Goal: Navigation & Orientation: Find specific page/section

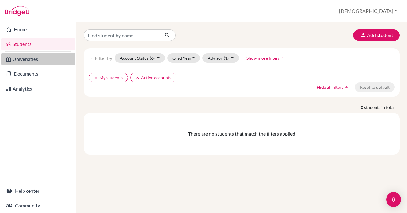
click at [32, 57] on link "Universities" at bounding box center [38, 59] width 74 height 12
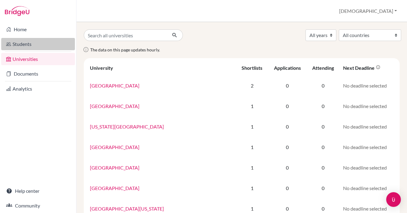
click at [33, 45] on link "Students" at bounding box center [38, 44] width 74 height 12
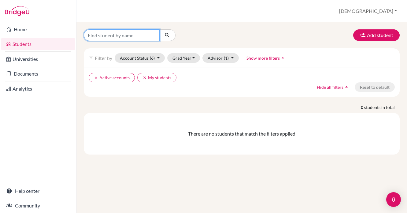
click at [120, 37] on input "Find student by name..." at bounding box center [122, 35] width 76 height 12
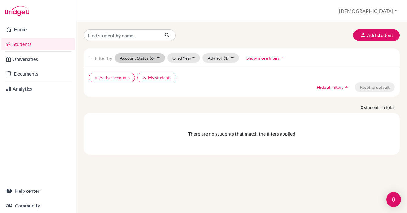
click at [149, 58] on button "Account Status (6)" at bounding box center [140, 57] width 50 height 9
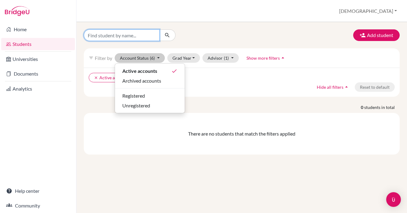
click at [152, 38] on input "Find student by name..." at bounding box center [122, 35] width 76 height 12
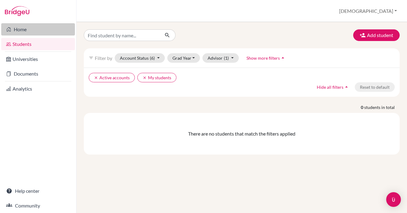
click at [56, 32] on link "Home" at bounding box center [38, 29] width 74 height 12
